Goal: Task Accomplishment & Management: Manage account settings

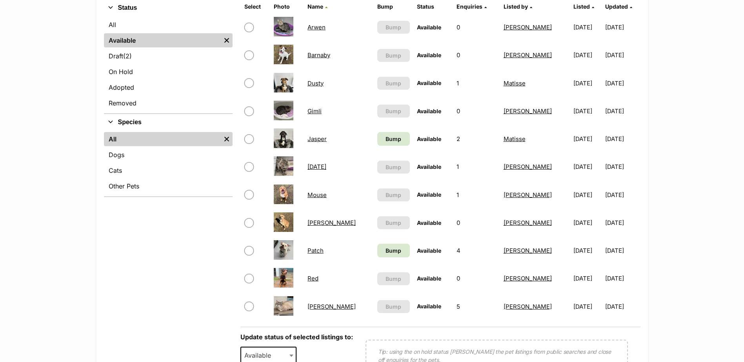
scroll to position [196, 0]
click at [251, 141] on input "checkbox" at bounding box center [248, 138] width 9 height 9
checkbox input "true"
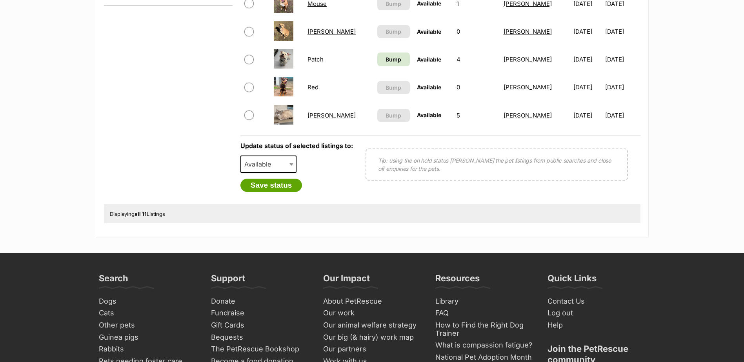
scroll to position [392, 0]
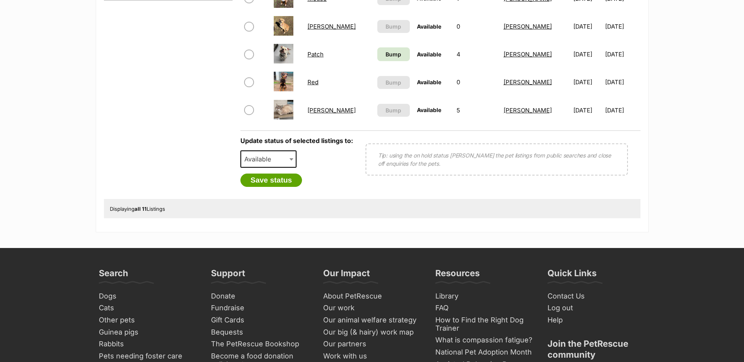
click at [268, 156] on span "Available" at bounding box center [260, 159] width 38 height 11
select select "rehomed"
click at [269, 181] on button "Save status" at bounding box center [271, 180] width 62 height 13
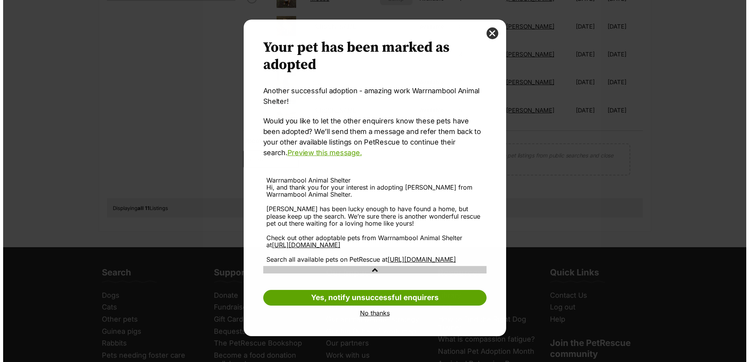
scroll to position [0, 0]
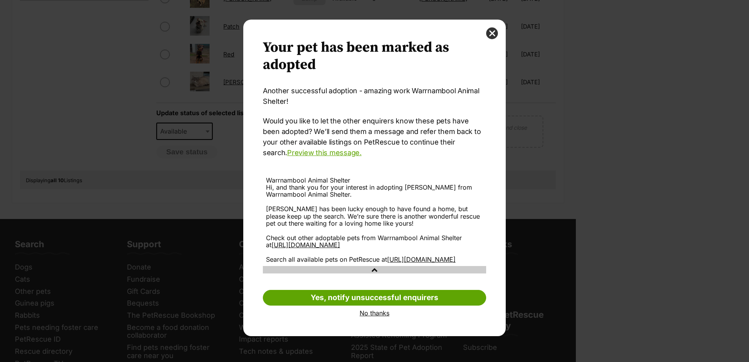
click at [379, 317] on link "No thanks" at bounding box center [374, 313] width 223 height 7
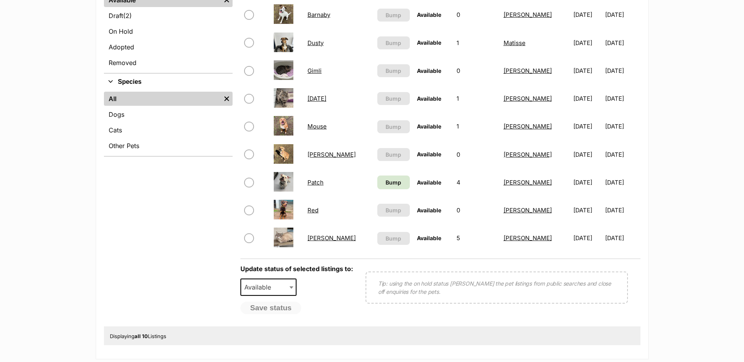
scroll to position [235, 0]
click at [385, 185] on span "Bump" at bounding box center [393, 183] width 16 height 8
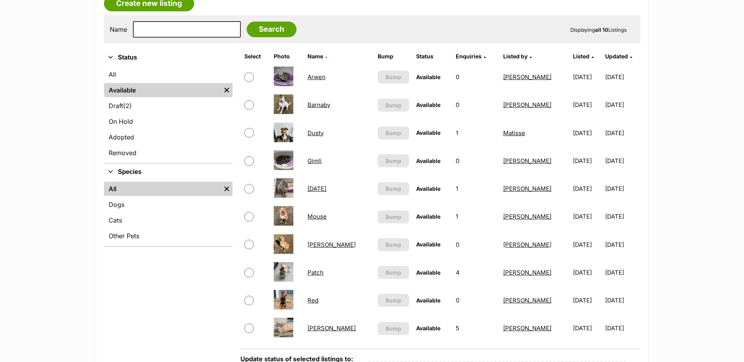
scroll to position [157, 0]
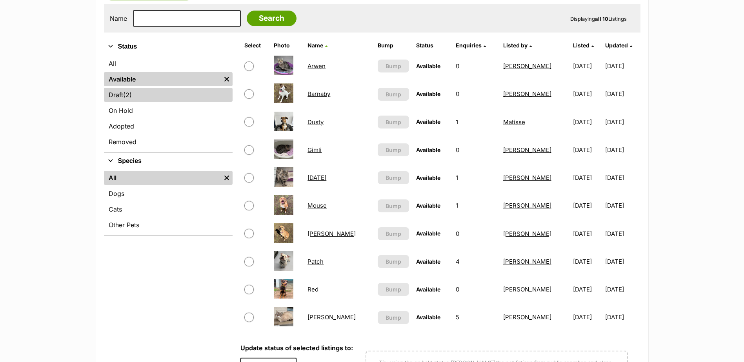
click at [118, 98] on link "Draft (2) Items" at bounding box center [168, 95] width 129 height 14
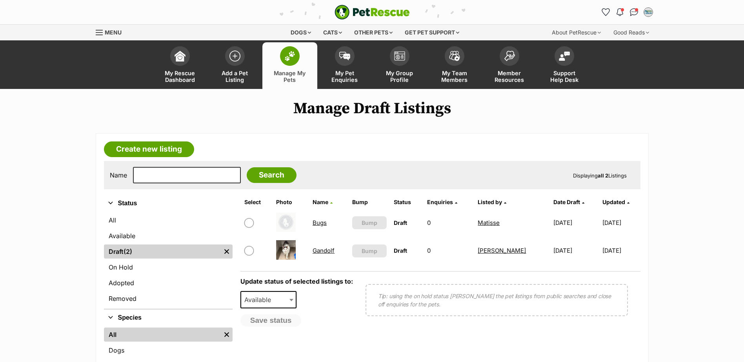
click at [250, 250] on input "checkbox" at bounding box center [248, 250] width 9 height 9
checkbox input "true"
click at [269, 324] on button "Save status" at bounding box center [271, 320] width 62 height 13
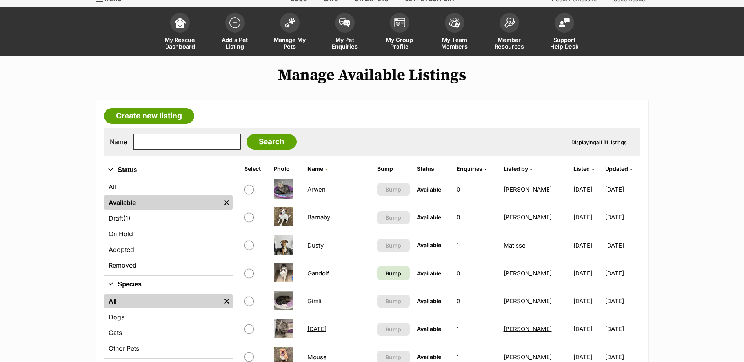
scroll to position [78, 0]
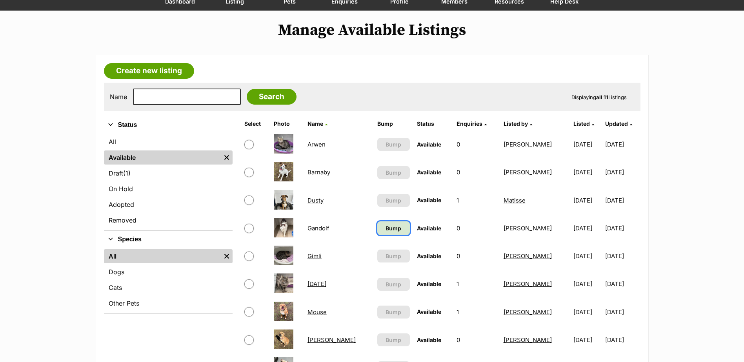
click at [385, 230] on span "Bump" at bounding box center [393, 228] width 16 height 8
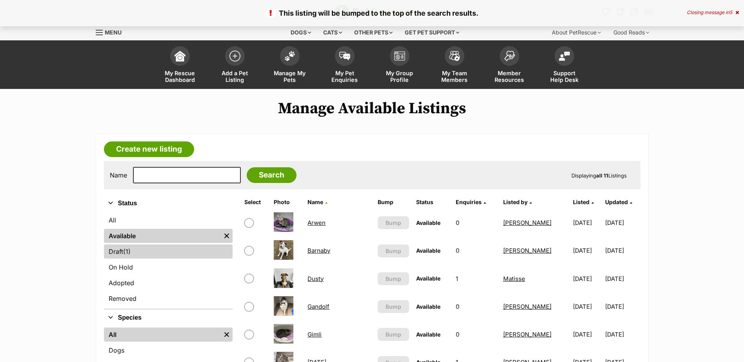
click at [120, 254] on link "Draft (1) Items" at bounding box center [168, 252] width 129 height 14
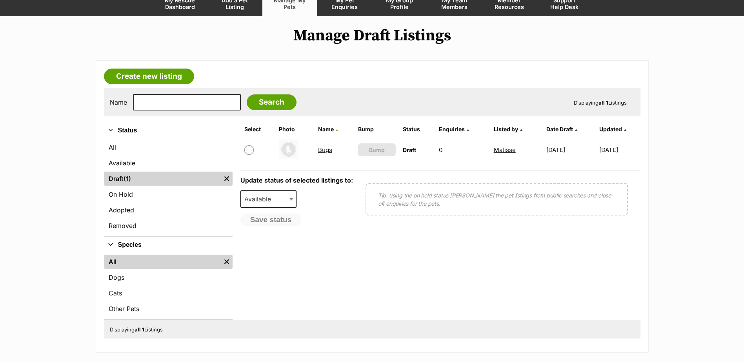
scroll to position [78, 0]
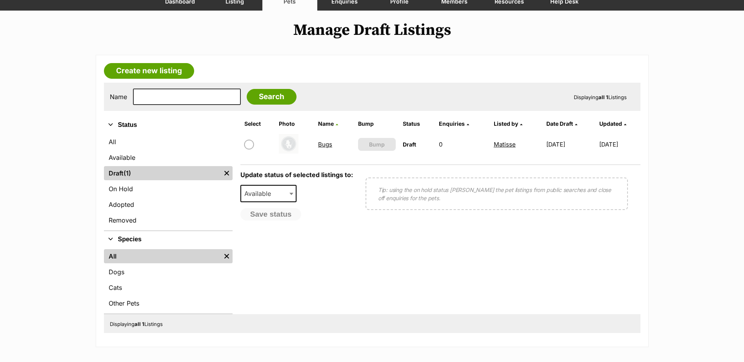
click at [250, 146] on input "checkbox" at bounding box center [248, 144] width 9 height 9
checkbox input "true"
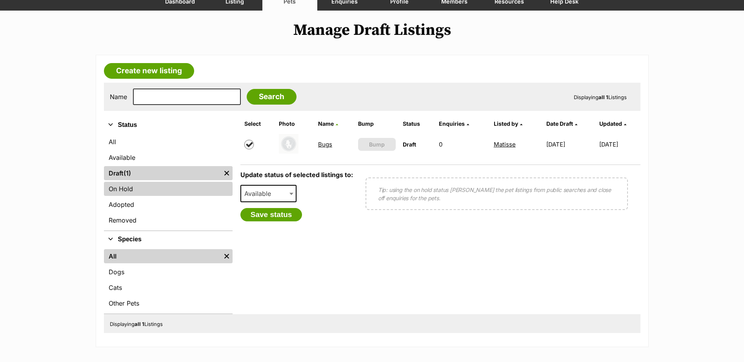
click at [131, 189] on link "On Hold" at bounding box center [168, 189] width 129 height 14
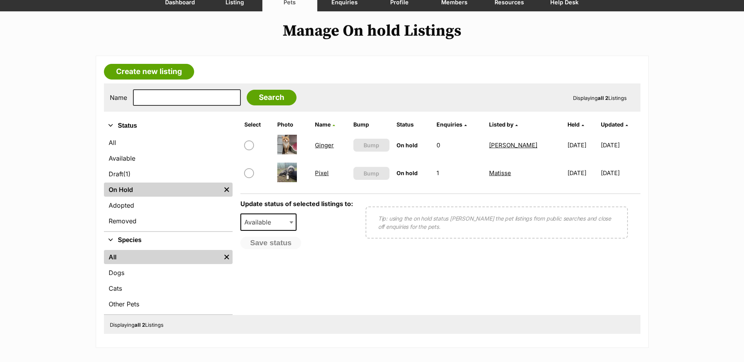
scroll to position [78, 0]
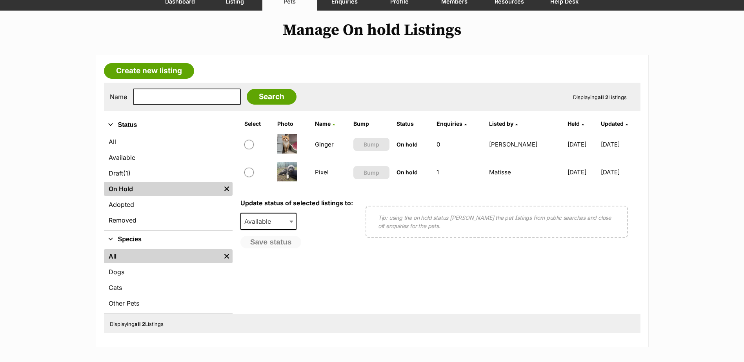
click at [248, 147] on input "checkbox" at bounding box center [248, 144] width 9 height 9
checkbox input "true"
click at [262, 217] on span "Available" at bounding box center [260, 221] width 38 height 11
select select "rehomed"
click at [270, 244] on button "Save status" at bounding box center [271, 242] width 62 height 13
